Goal: Task Accomplishment & Management: Manage account settings

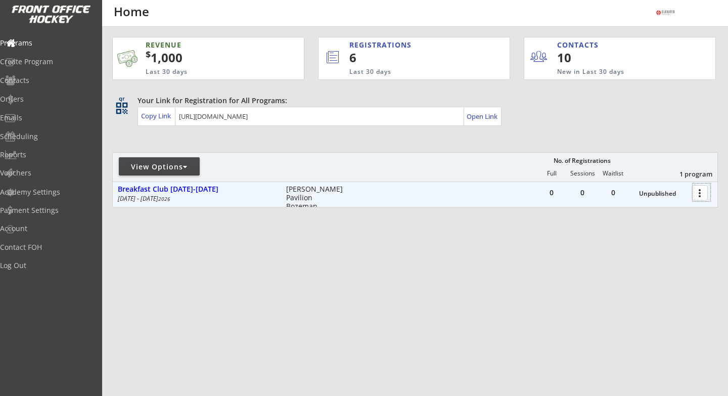
click at [703, 195] on div at bounding box center [702, 193] width 18 height 18
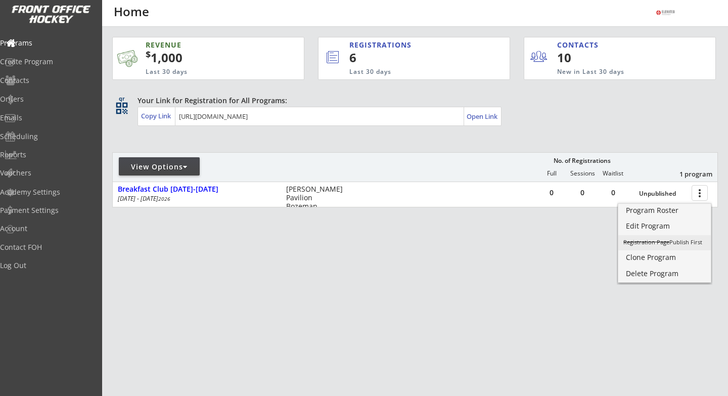
click at [686, 243] on div "Registration Page Publish First" at bounding box center [665, 242] width 82 height 6
click at [427, 271] on div "REVENUE $ 1,000 Last 30 days REGISTRATIONS 6 Last 30 days CONTACTS 10 New in La…" at bounding box center [415, 170] width 606 height 286
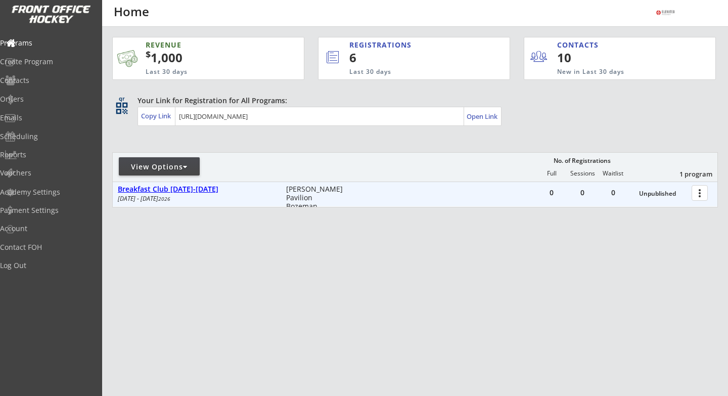
click at [190, 192] on div "Breakfast Club [DATE]-[DATE]" at bounding box center [197, 189] width 158 height 9
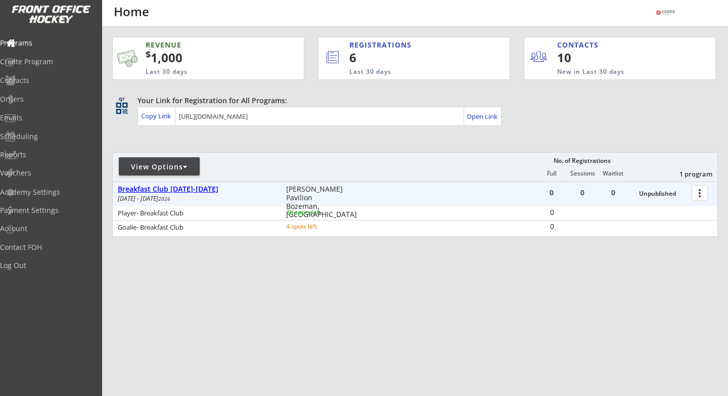
click at [157, 186] on div "Breakfast Club [DATE]-[DATE]" at bounding box center [197, 189] width 158 height 9
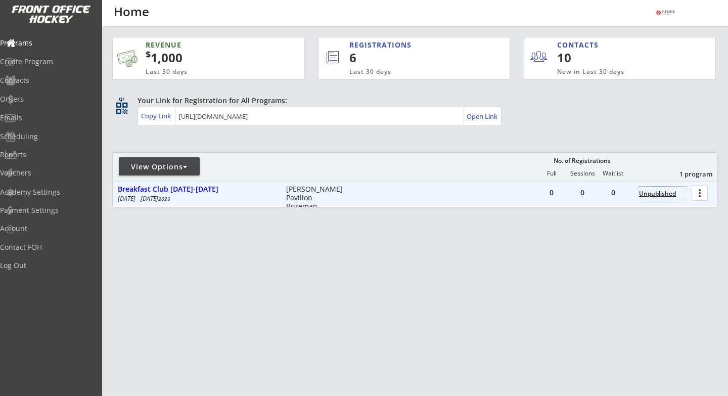
click at [663, 193] on div "Unpublished" at bounding box center [663, 193] width 48 height 7
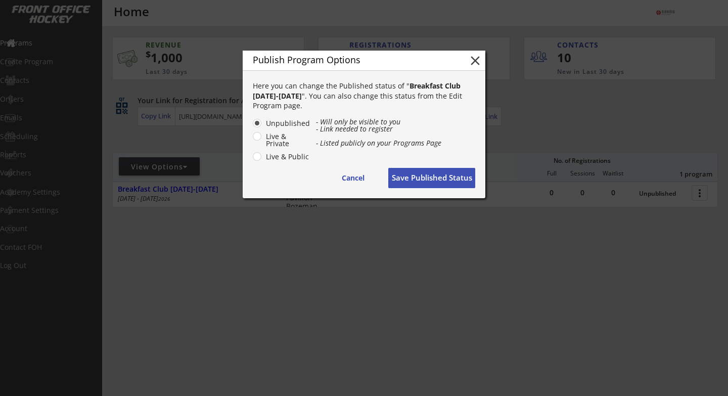
click at [263, 158] on label "Live & Public" at bounding box center [287, 156] width 48 height 7
click at [252, 126] on input "Live & Public" at bounding box center [248, 123] width 7 height 7
radio input "true"
click at [440, 183] on button "Save Published Status" at bounding box center [431, 178] width 87 height 20
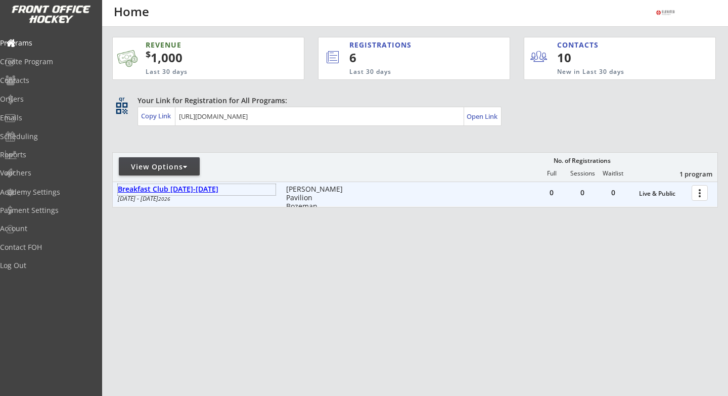
click at [177, 190] on div "Breakfast Club [DATE]-[DATE]" at bounding box center [197, 189] width 158 height 9
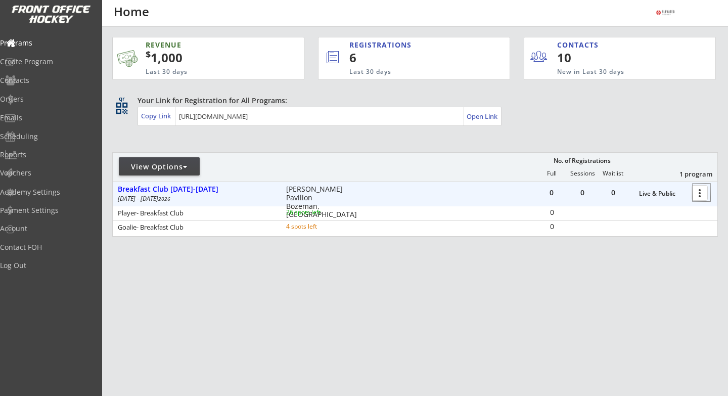
click at [703, 196] on div at bounding box center [702, 193] width 18 height 18
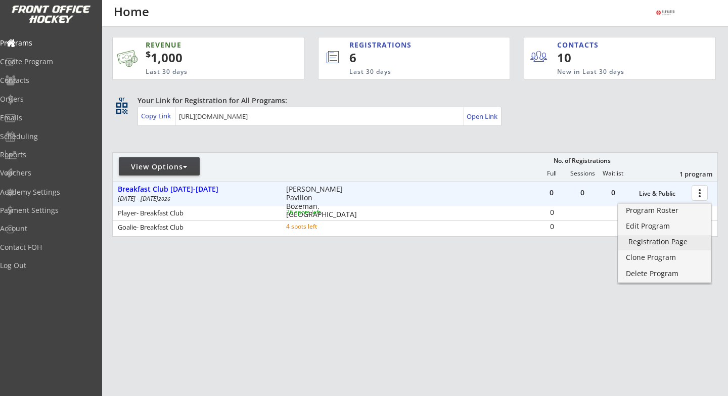
click at [659, 242] on div "Registration Page" at bounding box center [665, 241] width 72 height 7
click at [293, 322] on div "REVENUE $ 1,000 Last 30 days REGISTRATIONS 6 Last 30 days CONTACTS 10 New in La…" at bounding box center [415, 185] width 606 height 316
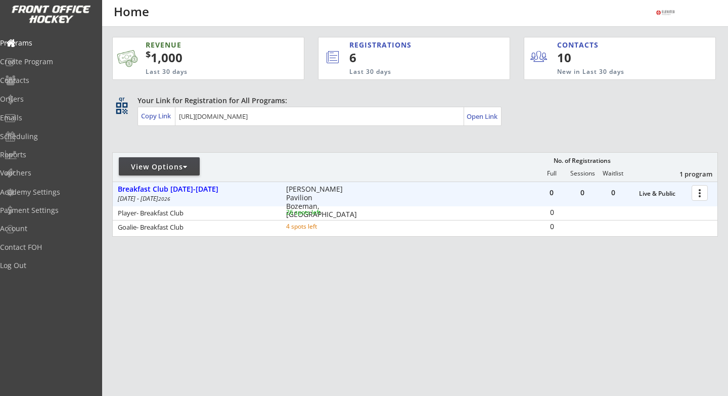
click at [698, 193] on div at bounding box center [702, 193] width 18 height 18
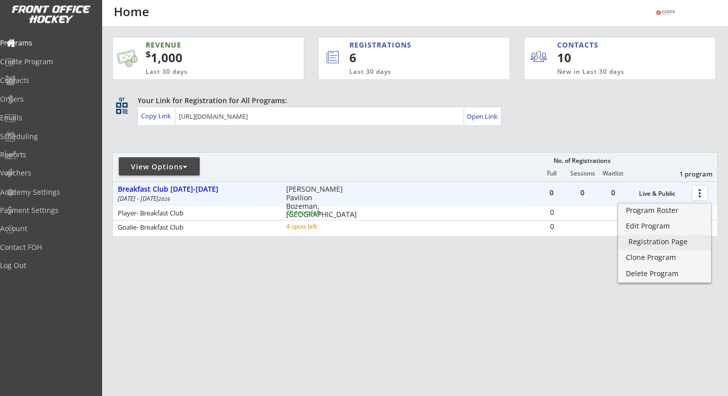
click at [663, 242] on div "Registration Page" at bounding box center [665, 241] width 72 height 7
